Goal: Check status: Check status

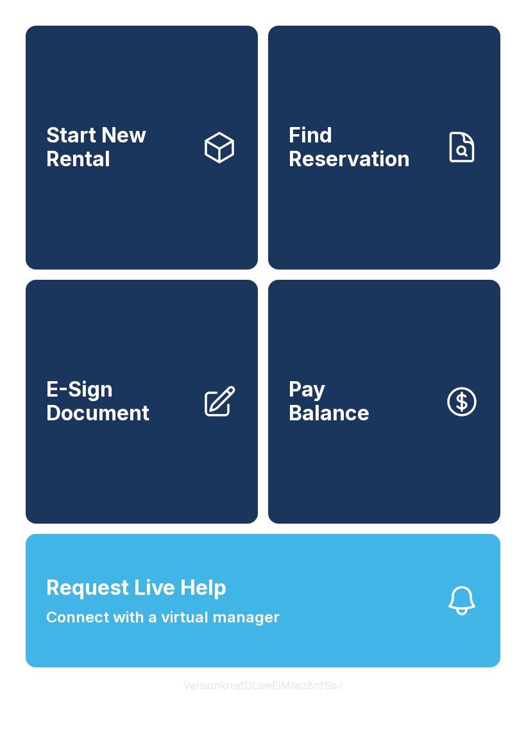
scroll to position [15, 0]
click at [265, 619] on span "Connect with a virtual manager" at bounding box center [162, 616] width 233 height 23
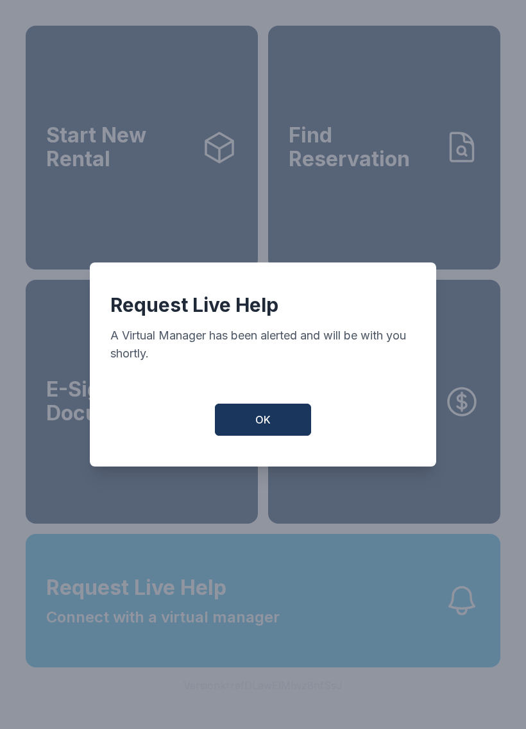
click at [244, 407] on div "Request Live Help A Virtual Manager has been alerted and will be with you short…" at bounding box center [263, 364] width 346 height 204
click at [288, 414] on button "OK" at bounding box center [263, 419] width 96 height 32
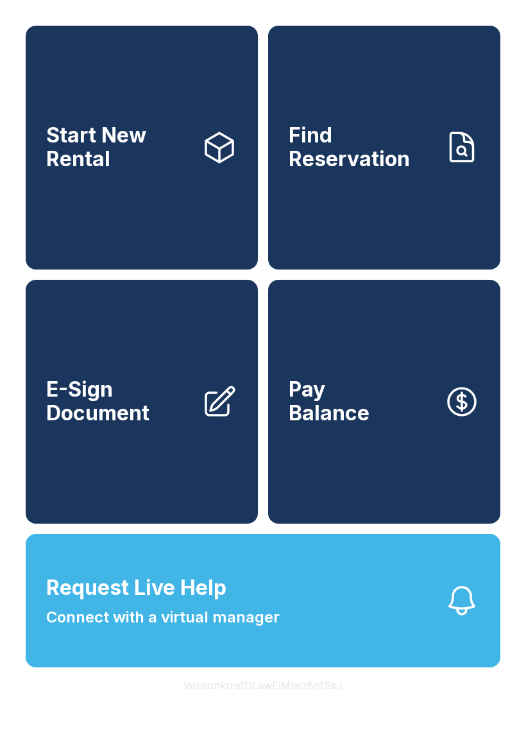
click at [433, 163] on link "Find Reservation" at bounding box center [384, 148] width 232 height 244
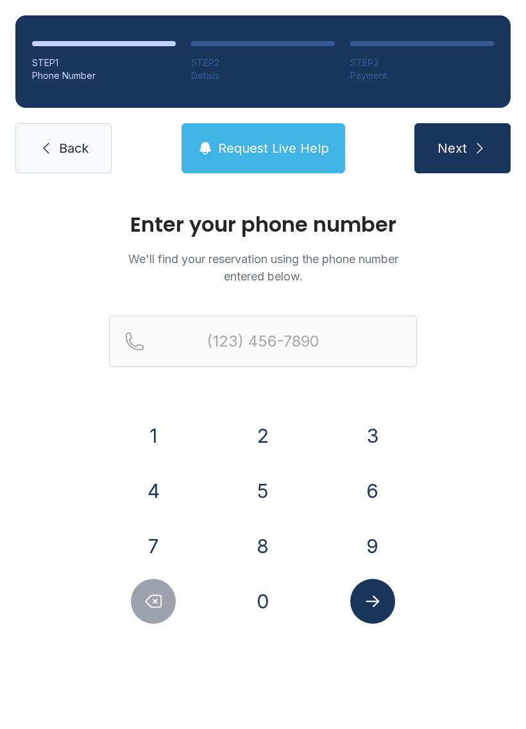
click at [369, 487] on button "6" at bounding box center [372, 490] width 45 height 45
click at [375, 451] on button "3" at bounding box center [372, 435] width 45 height 45
click at [162, 437] on button "1" at bounding box center [153, 435] width 45 height 45
click at [267, 475] on button "5" at bounding box center [262, 490] width 45 height 45
click at [270, 434] on button "2" at bounding box center [262, 435] width 45 height 45
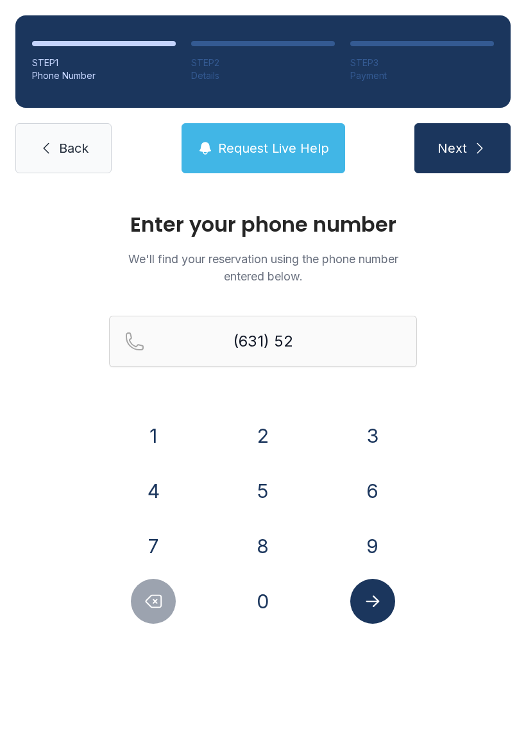
click at [263, 483] on button "5" at bounding box center [262, 490] width 45 height 45
click at [146, 542] on button "7" at bounding box center [153, 545] width 45 height 45
click at [269, 432] on button "2" at bounding box center [262, 435] width 45 height 45
click at [357, 481] on button "6" at bounding box center [372, 490] width 45 height 45
click at [253, 491] on button "5" at bounding box center [262, 490] width 45 height 45
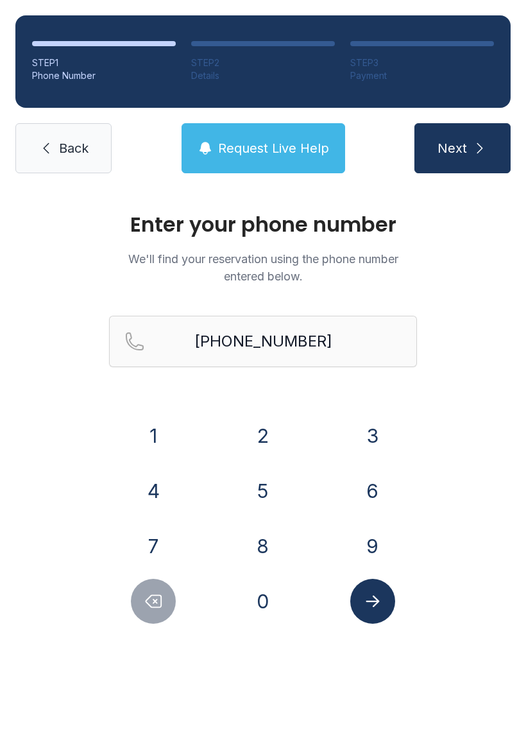
click at [382, 591] on button "Submit lookup form" at bounding box center [372, 600] width 45 height 45
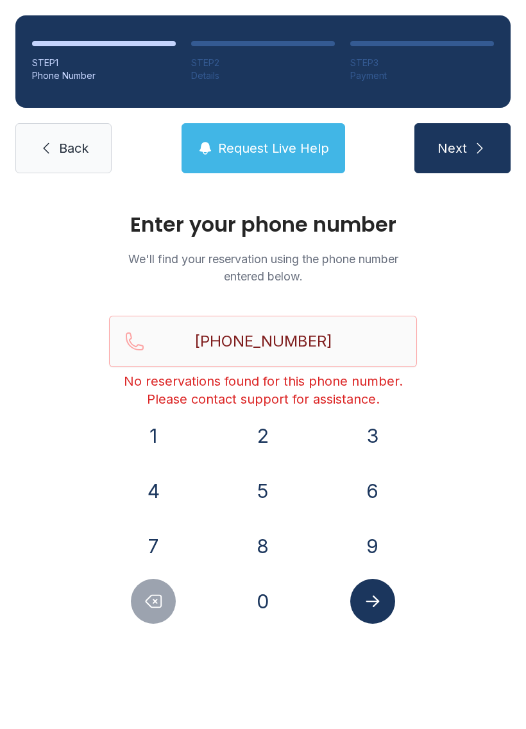
click at [158, 614] on button "Delete number" at bounding box center [153, 600] width 45 height 45
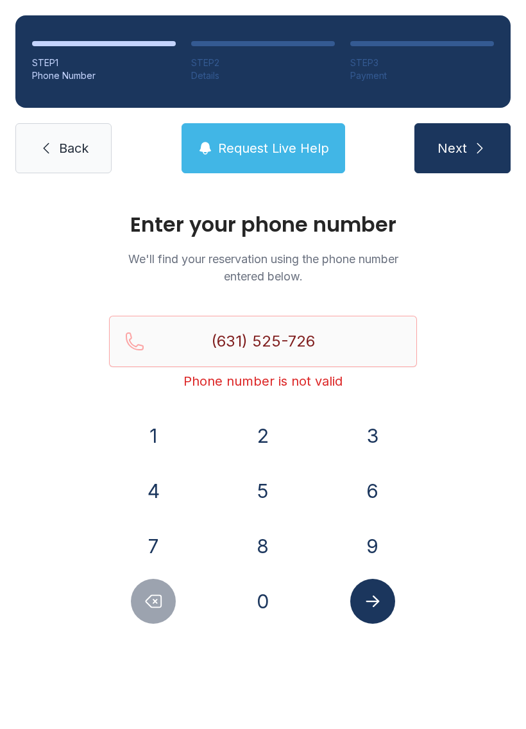
click at [157, 613] on button "Delete number" at bounding box center [153, 600] width 45 height 45
click at [153, 614] on button "Delete number" at bounding box center [153, 600] width 45 height 45
click at [153, 613] on button "Delete number" at bounding box center [153, 600] width 45 height 45
click at [153, 598] on icon "Delete number" at bounding box center [153, 600] width 19 height 19
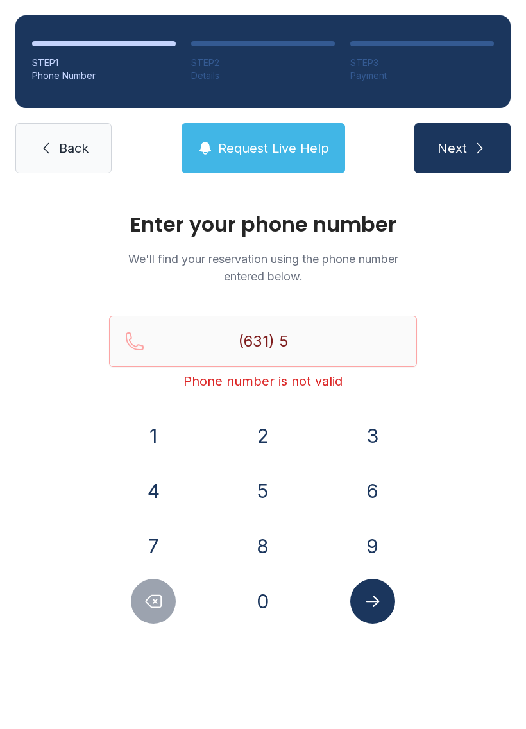
click at [147, 597] on icon "Delete number" at bounding box center [153, 600] width 19 height 19
click at [155, 500] on button "4" at bounding box center [153, 490] width 45 height 45
click at [156, 591] on button "Delete number" at bounding box center [153, 600] width 45 height 45
click at [149, 539] on button "7" at bounding box center [153, 545] width 45 height 45
click at [156, 498] on button "4" at bounding box center [153, 490] width 45 height 45
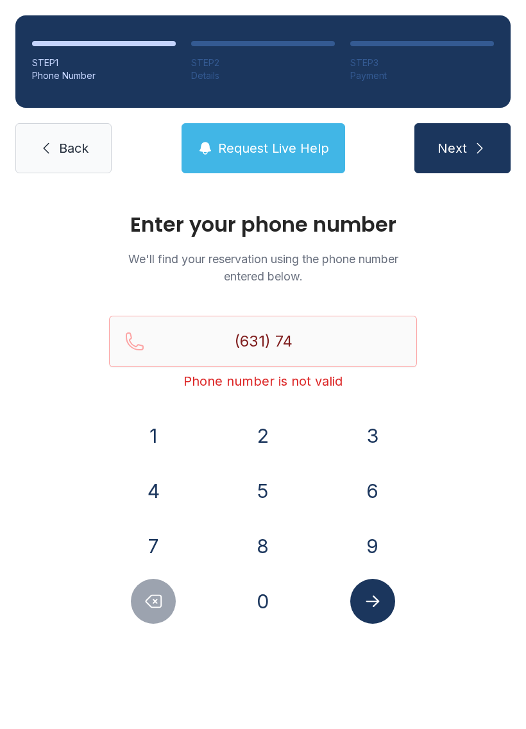
click at [161, 600] on icon "Delete number" at bounding box center [153, 601] width 15 height 12
click at [269, 607] on button "0" at bounding box center [262, 600] width 45 height 45
click at [137, 493] on button "4" at bounding box center [153, 490] width 45 height 45
click at [358, 489] on button "6" at bounding box center [372, 490] width 45 height 45
click at [265, 430] on button "2" at bounding box center [262, 435] width 45 height 45
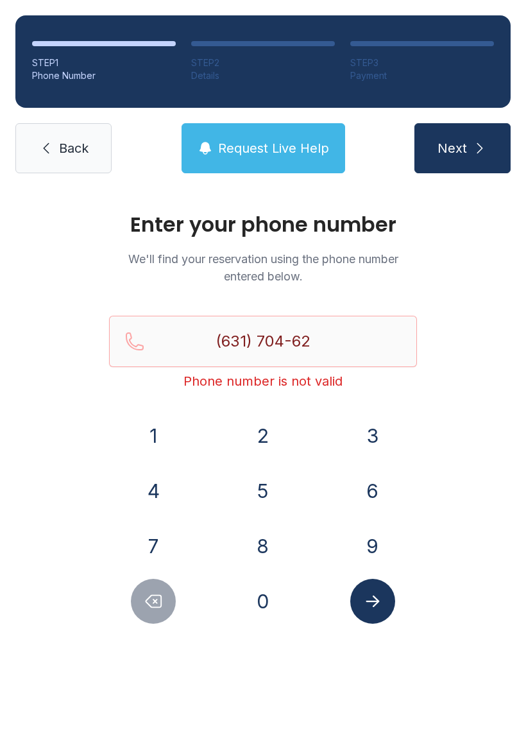
click at [262, 541] on button "8" at bounding box center [262, 545] width 45 height 45
click at [261, 596] on button "0" at bounding box center [262, 600] width 45 height 45
type input "[PHONE_NUMBER]"
click at [383, 594] on button "Submit lookup form" at bounding box center [372, 600] width 45 height 45
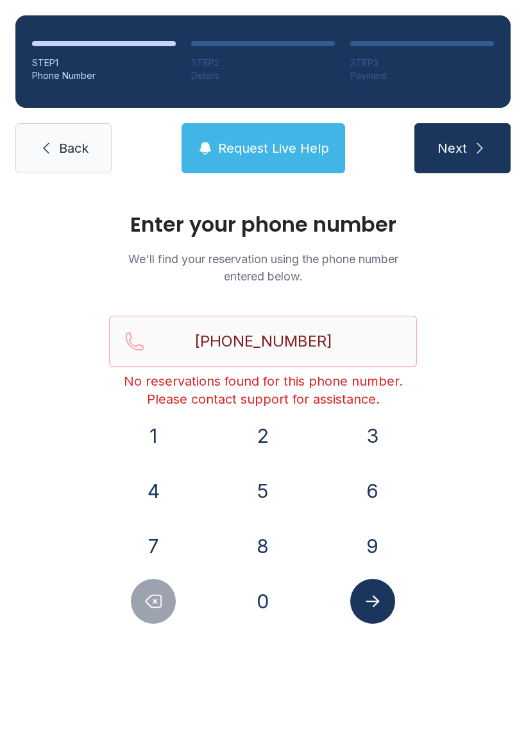
click at [41, 160] on link "Back" at bounding box center [63, 148] width 96 height 50
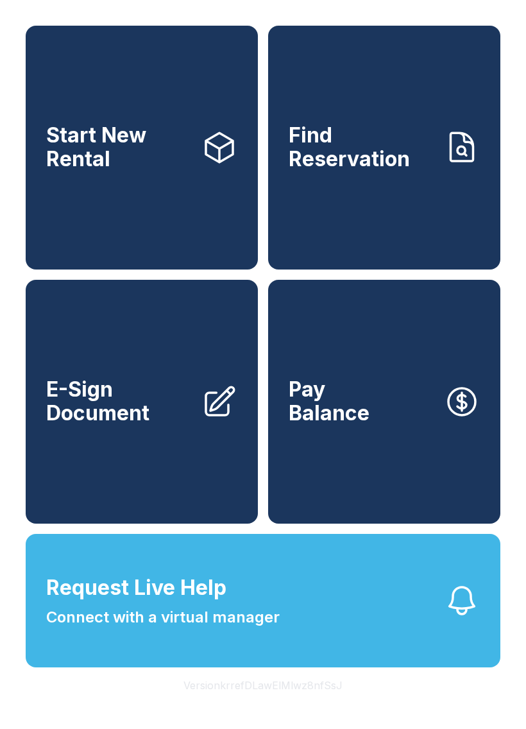
click at [210, 628] on span "Connect with a virtual manager" at bounding box center [162, 616] width 233 height 23
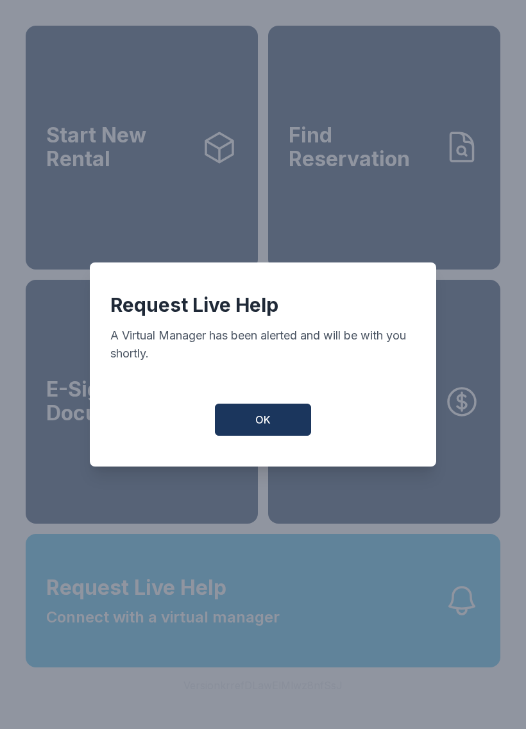
click at [251, 449] on div "Request Live Help A Virtual Manager has been alerted and will be with you short…" at bounding box center [263, 364] width 346 height 204
click at [279, 419] on button "OK" at bounding box center [263, 419] width 96 height 32
